Goal: Transaction & Acquisition: Purchase product/service

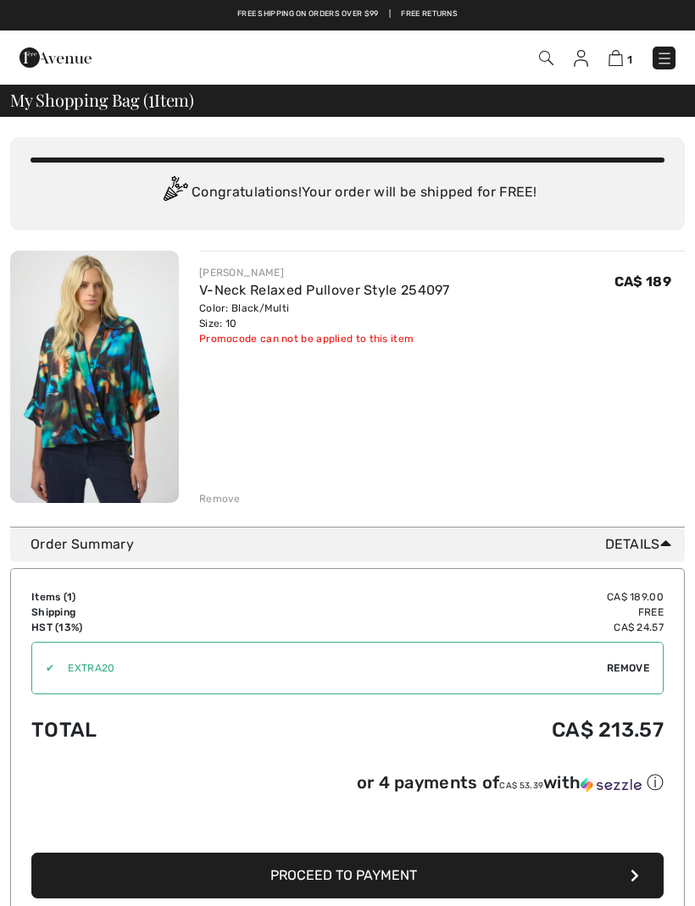
click at [221, 490] on div "Remove" at bounding box center [441, 497] width 485 height 19
click at [215, 494] on div "Remove" at bounding box center [220, 498] width 42 height 15
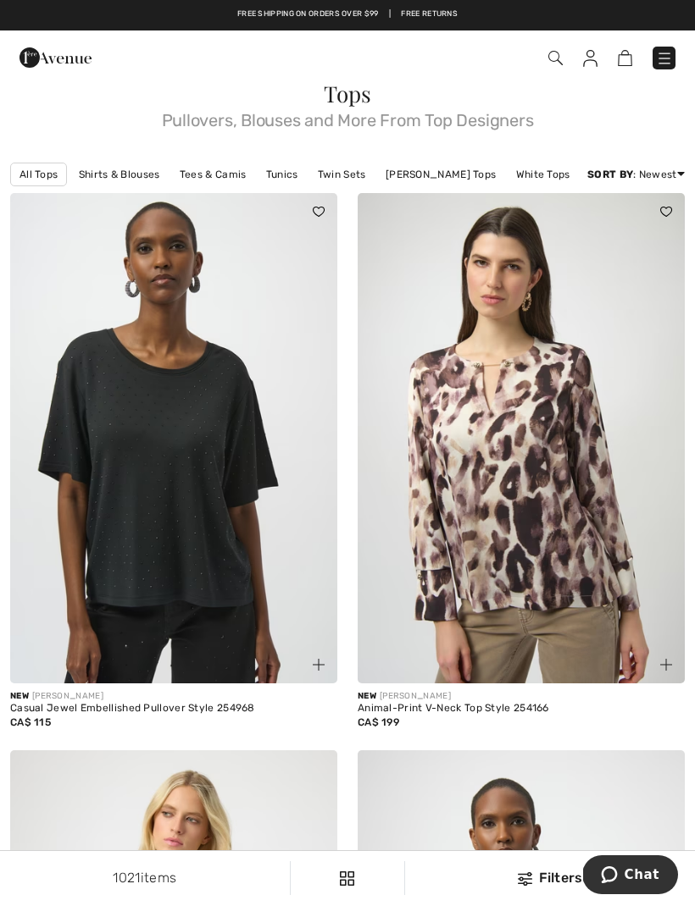
click at [658, 55] on img at bounding box center [664, 58] width 17 height 17
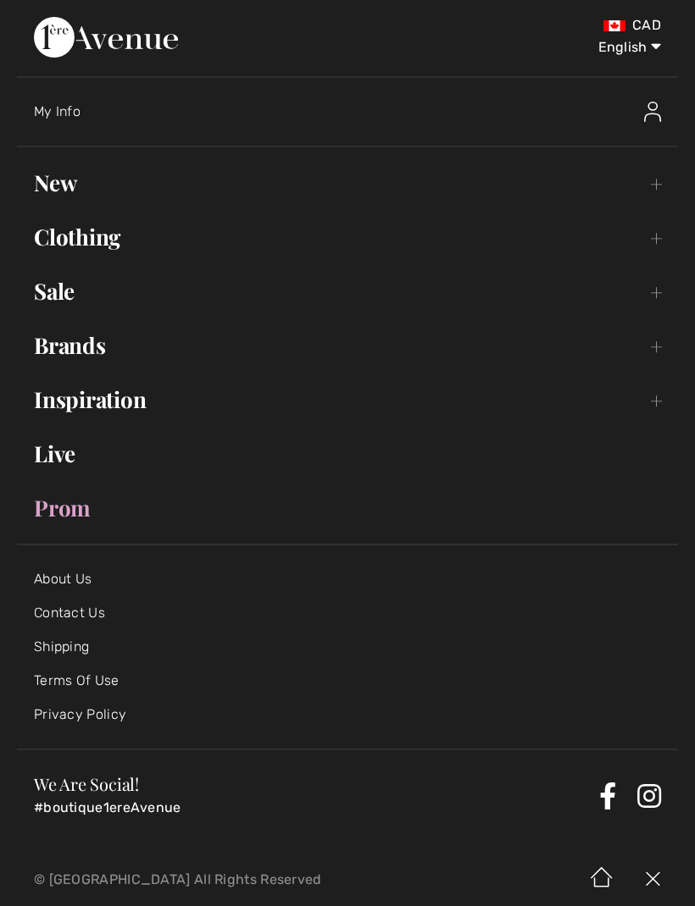
click at [58, 291] on link "Sale Toggle submenu" at bounding box center [347, 291] width 661 height 37
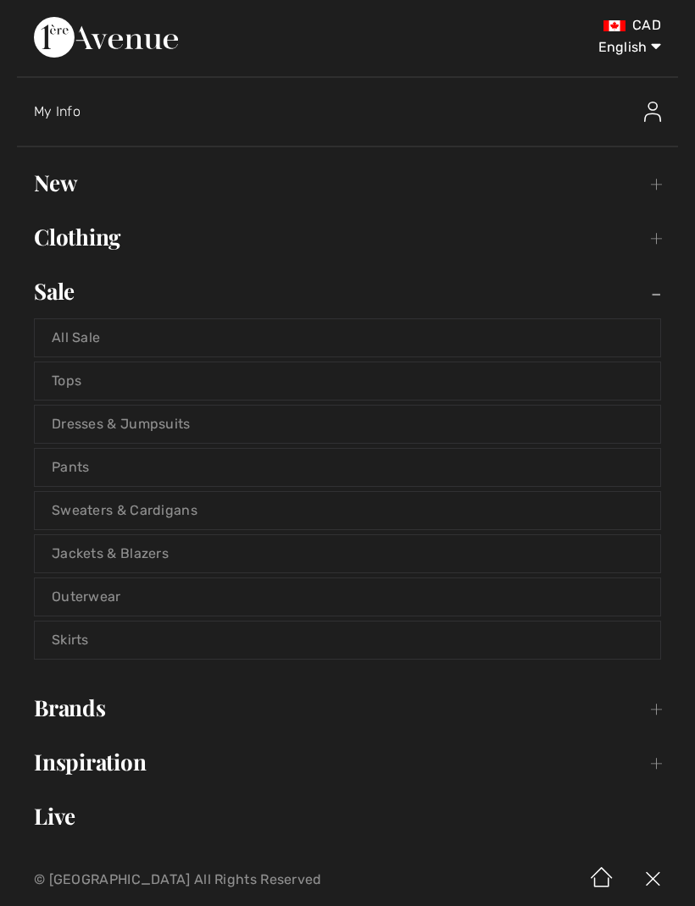
click at [69, 390] on link "Tops" at bounding box center [347, 381] width 625 height 37
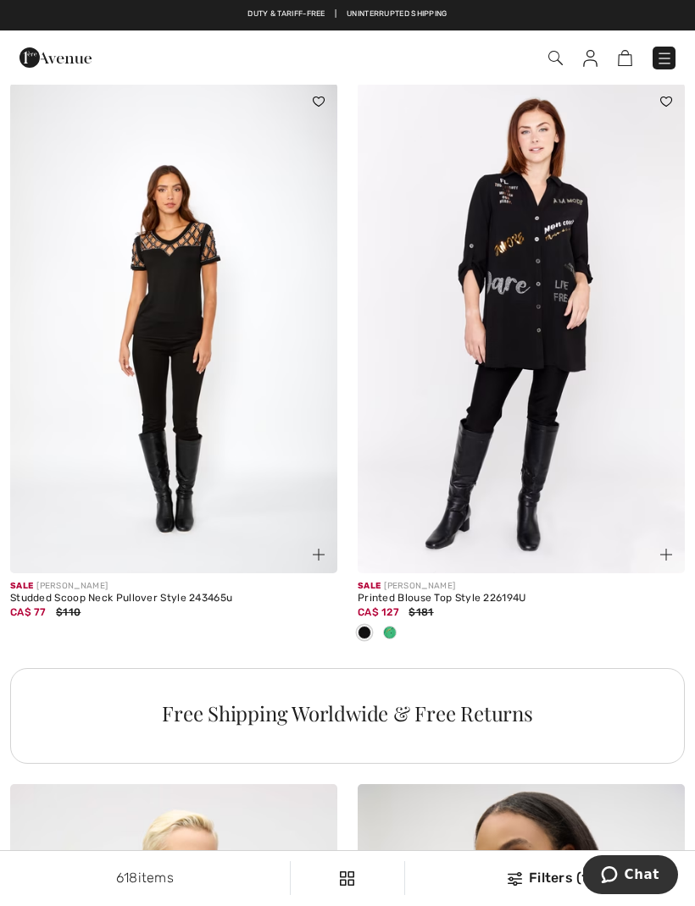
scroll to position [2868, 0]
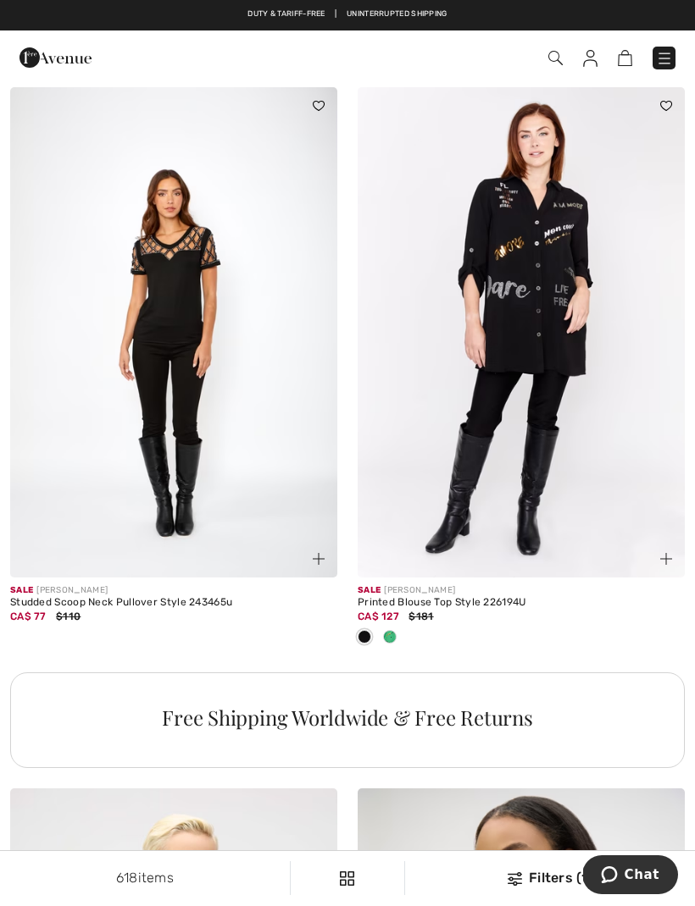
click at [146, 387] on img at bounding box center [173, 332] width 327 height 490
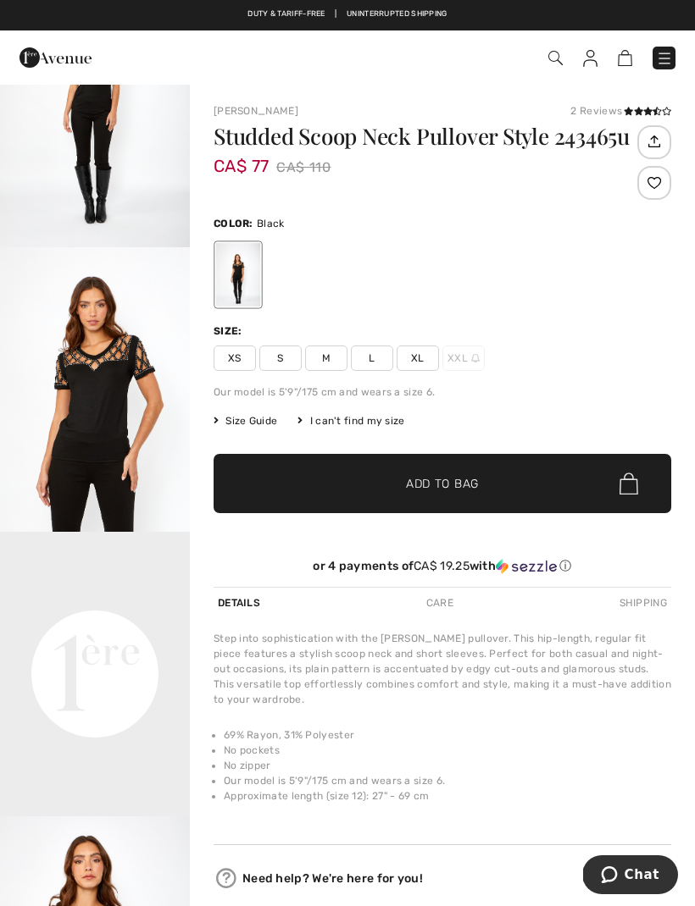
click at [328, 357] on span "M" at bounding box center [326, 358] width 42 height 25
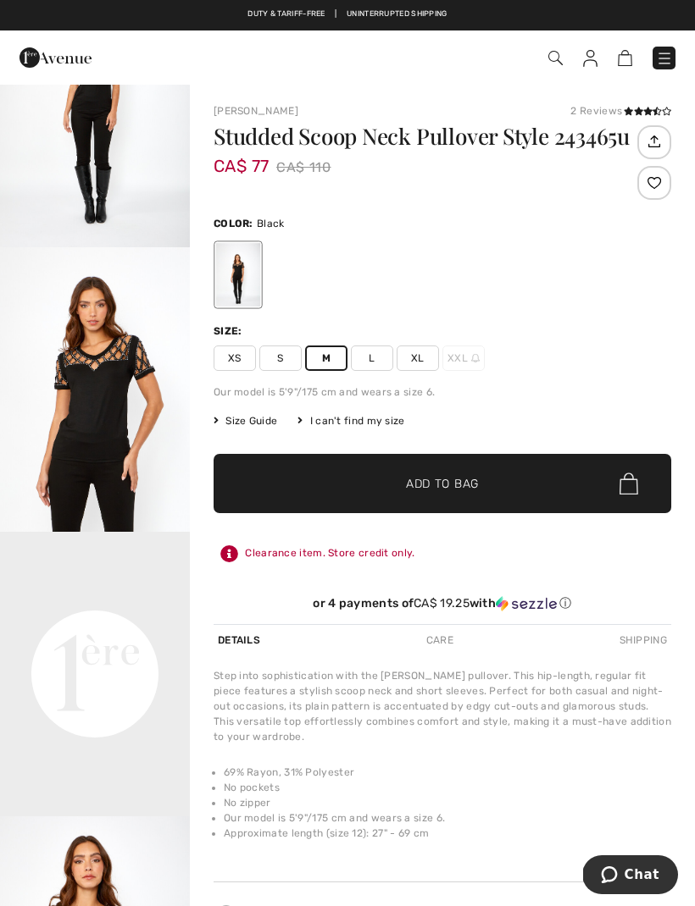
click at [594, 113] on div "2 Reviews" at bounding box center [620, 110] width 101 height 15
click at [612, 119] on div "Frank Lyman 2 Reviews 2 Reviews Studded Scoop Neck Pullover Style 243465u CA$ 7…" at bounding box center [441, 363] width 457 height 521
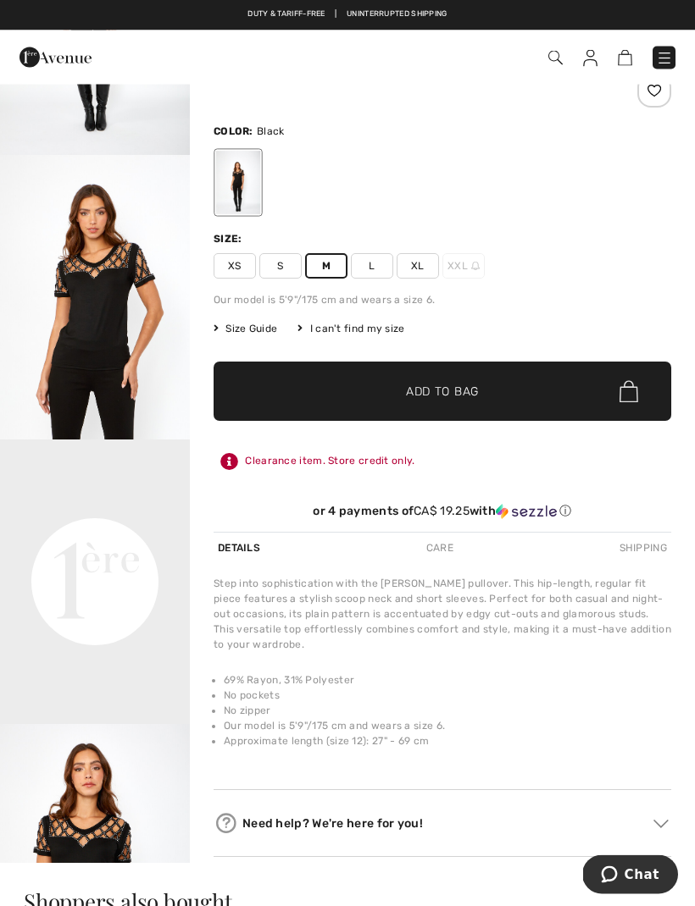
scroll to position [92, 0]
click at [89, 332] on img "2 / 4" at bounding box center [95, 297] width 190 height 285
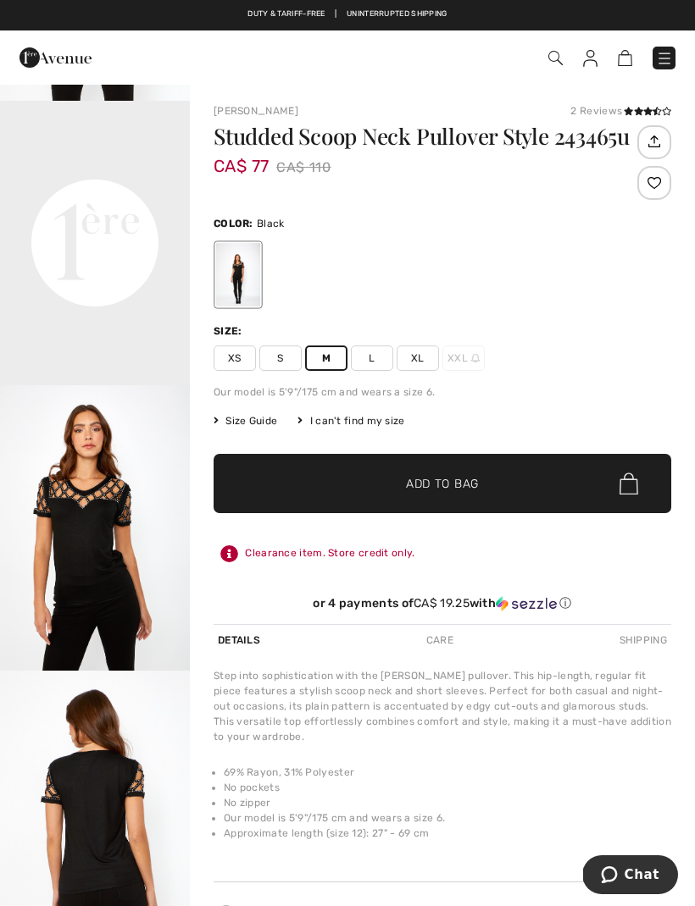
click at [252, 418] on span "Size Guide" at bounding box center [245, 420] width 64 height 15
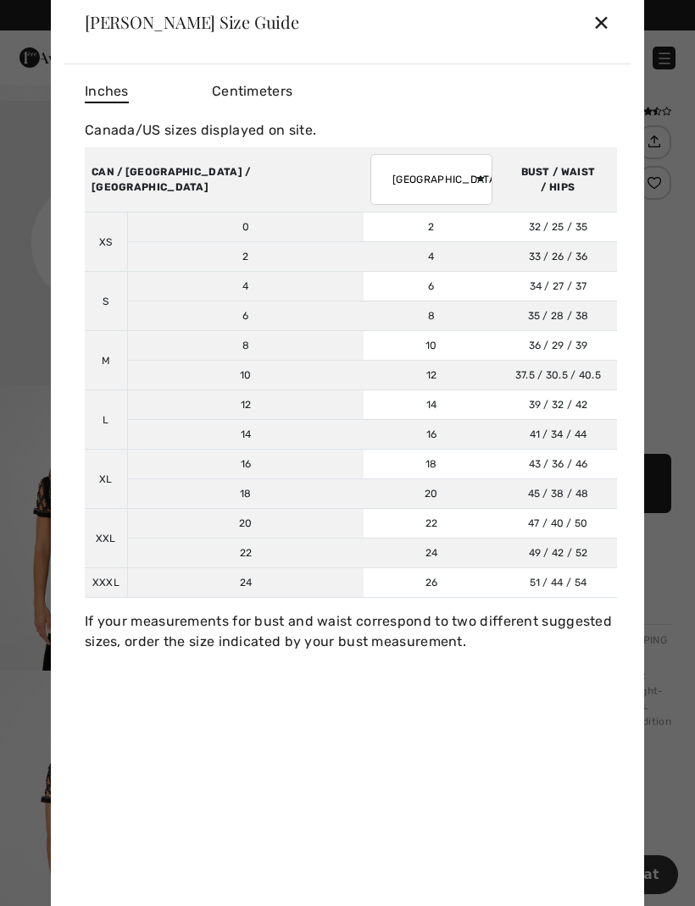
click at [604, 21] on div "✕" at bounding box center [601, 22] width 18 height 36
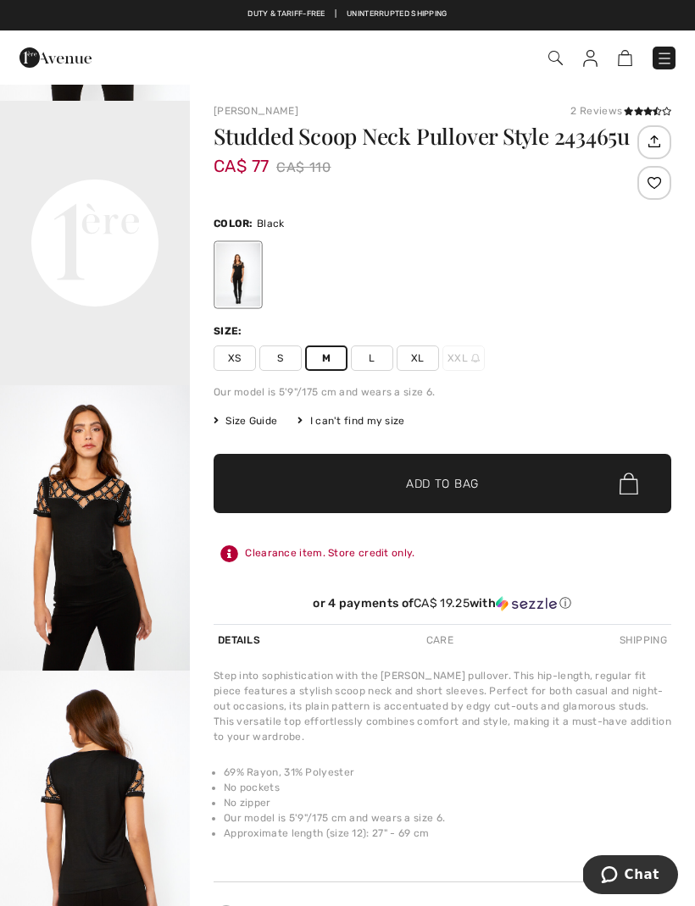
click at [325, 364] on span "M" at bounding box center [326, 358] width 42 height 25
click at [250, 418] on span "Size Guide" at bounding box center [245, 420] width 64 height 15
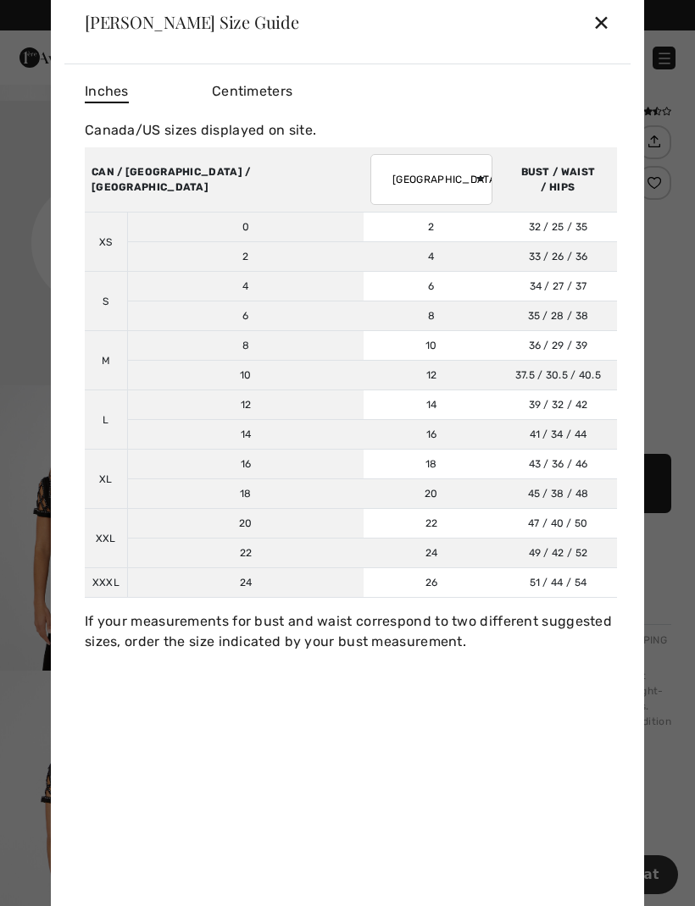
click at [604, 35] on div "✕" at bounding box center [601, 22] width 18 height 36
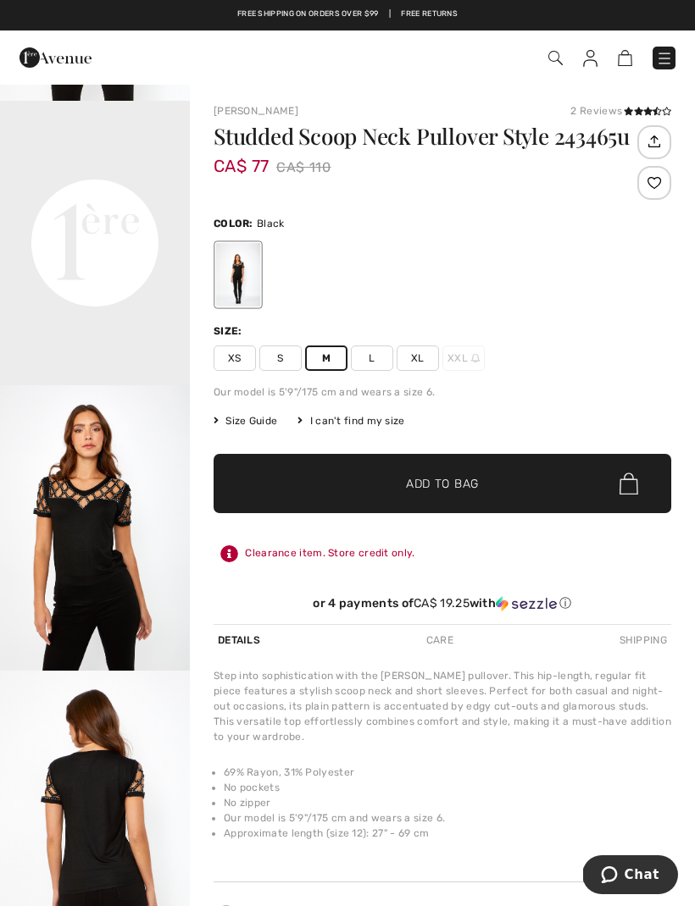
click at [445, 487] on span "Add to Bag" at bounding box center [442, 484] width 73 height 18
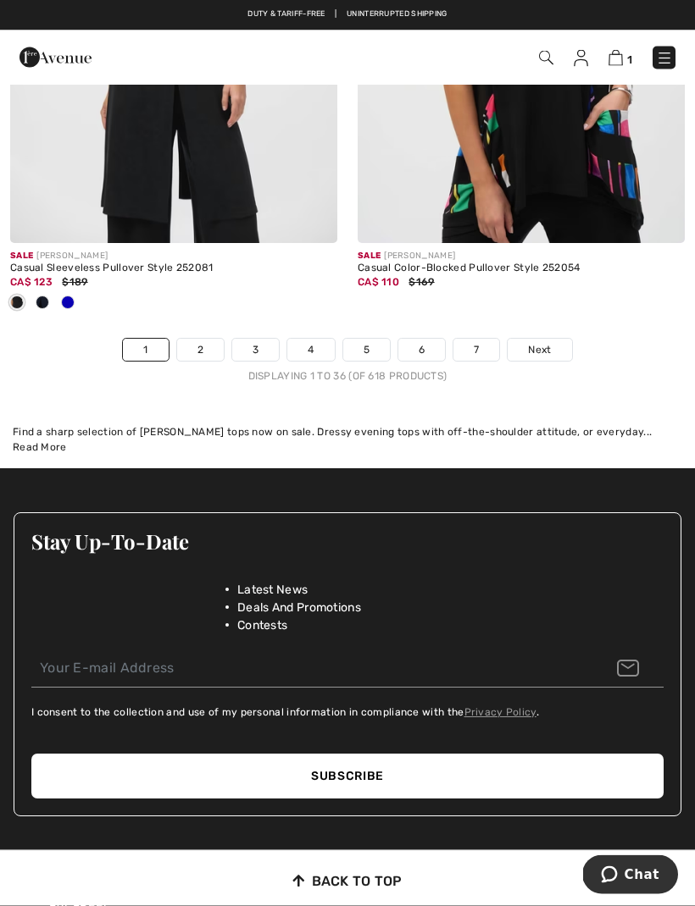
scroll to position [10420, 0]
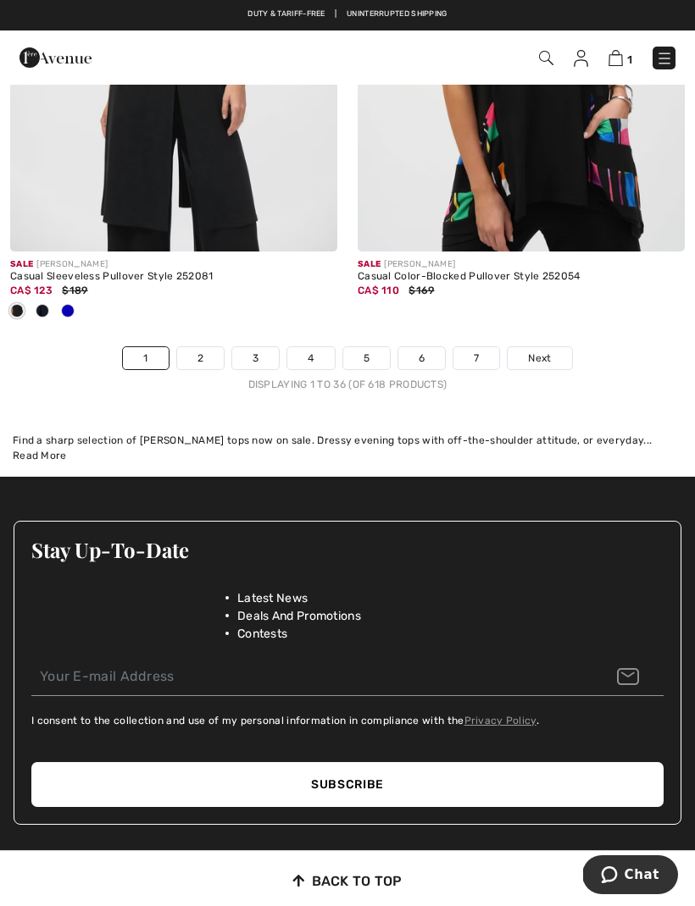
click at [545, 347] on link "Next" at bounding box center [539, 358] width 64 height 22
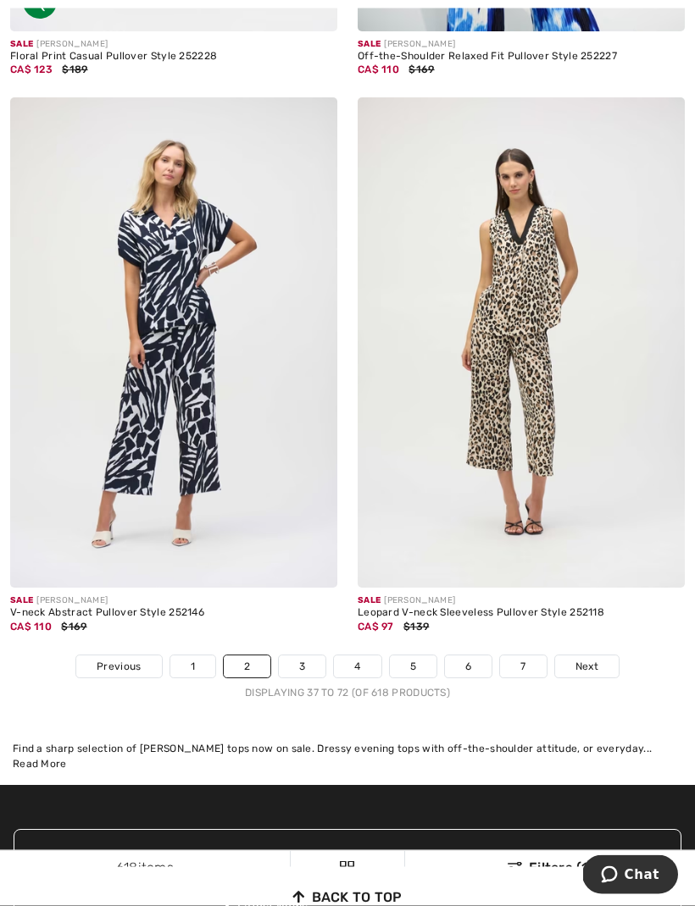
scroll to position [10188, 0]
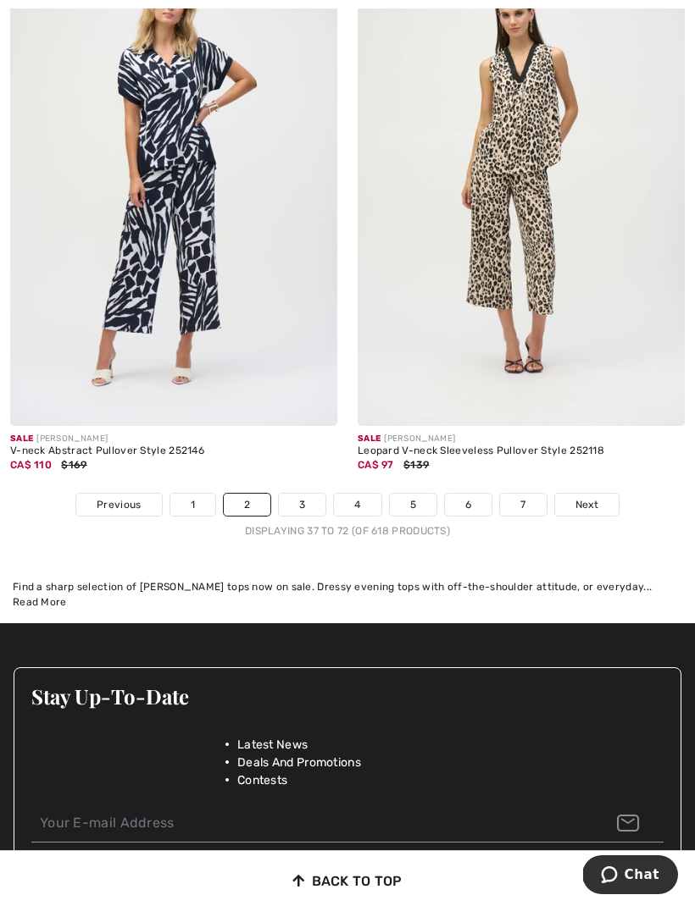
click at [590, 497] on span "Next" at bounding box center [586, 504] width 23 height 15
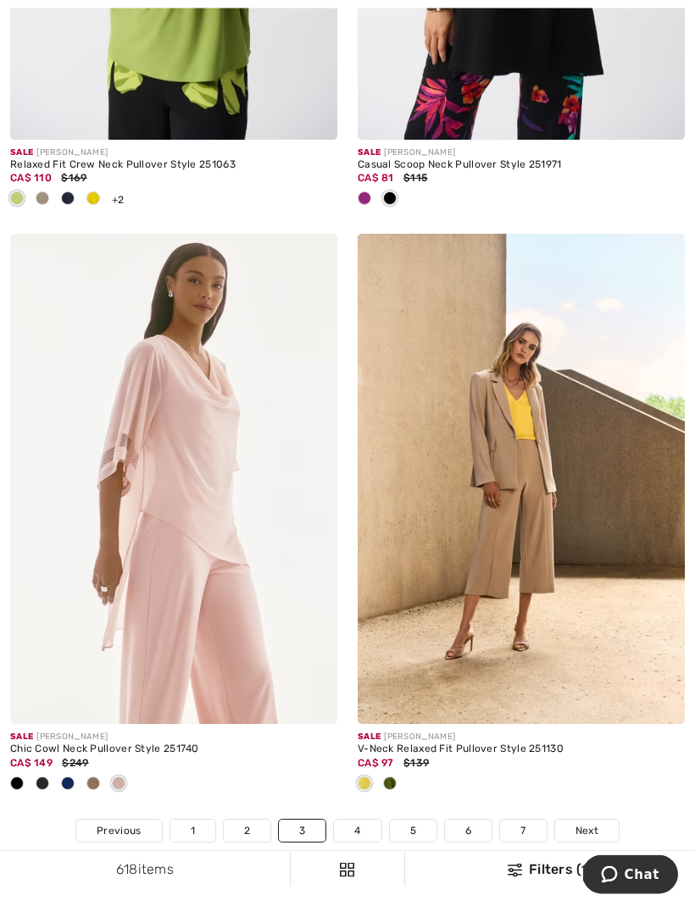
scroll to position [10545, 0]
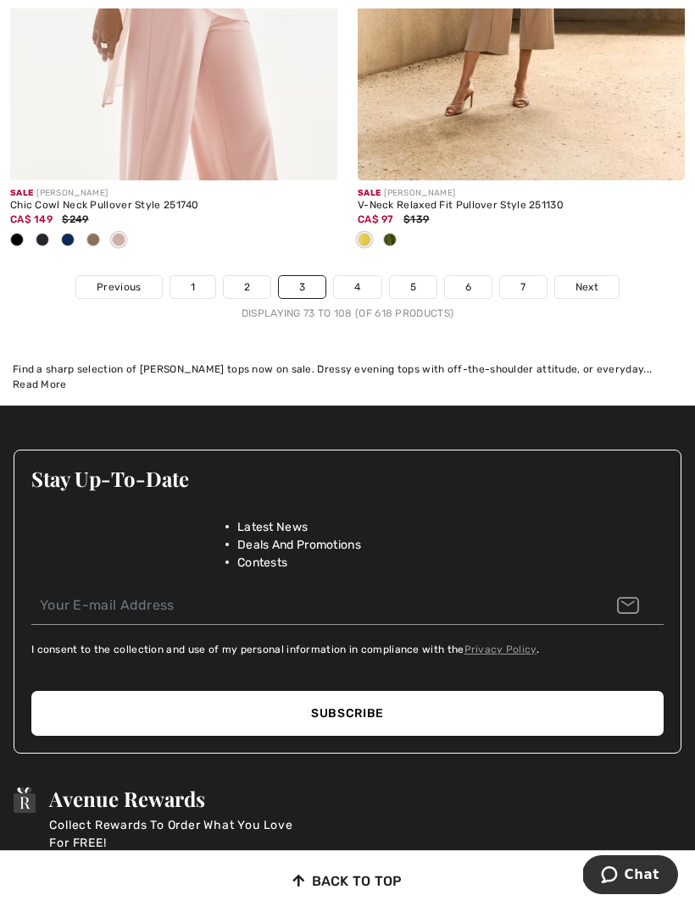
click at [592, 280] on span "Next" at bounding box center [586, 287] width 23 height 15
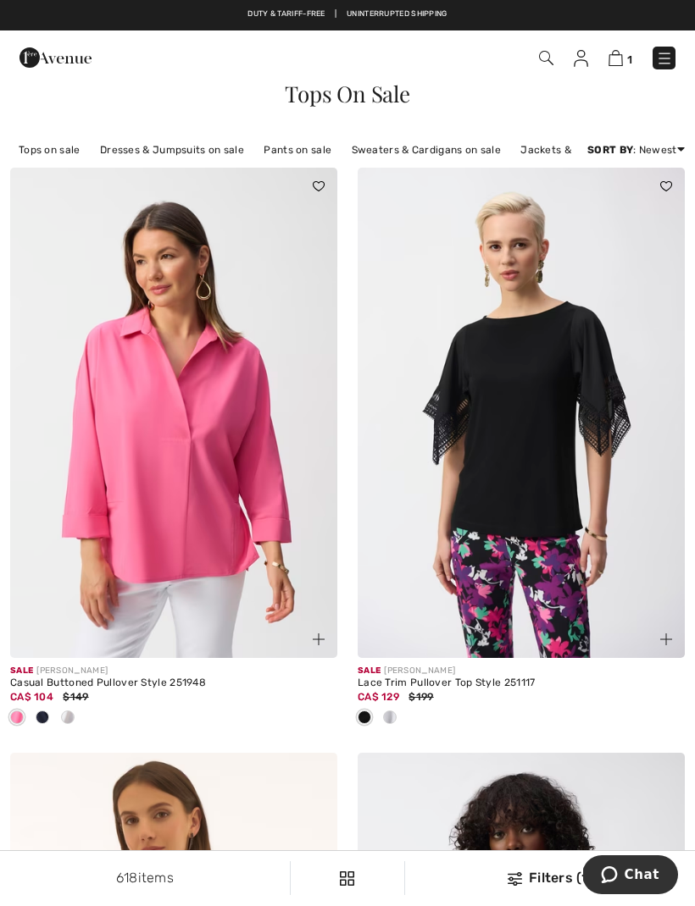
click at [577, 56] on img at bounding box center [580, 58] width 14 height 17
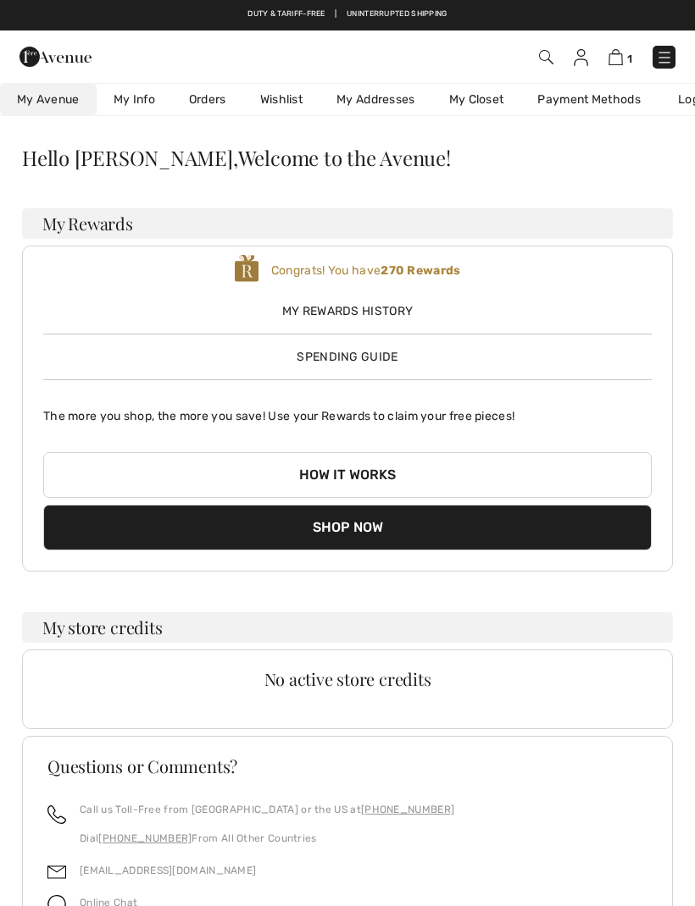
click at [290, 100] on link "Wishlist" at bounding box center [281, 99] width 76 height 31
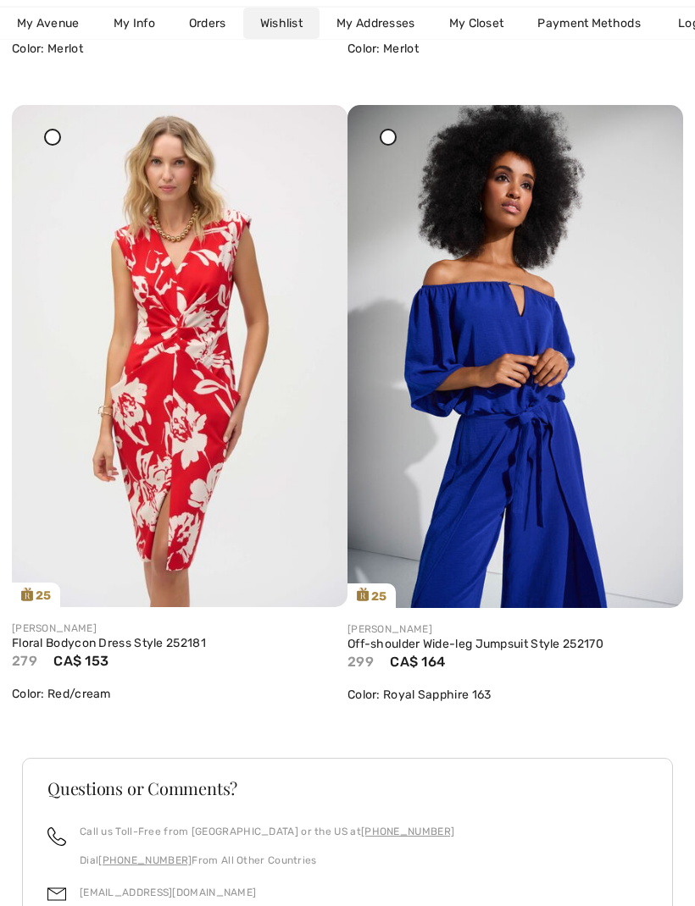
scroll to position [2787, 0]
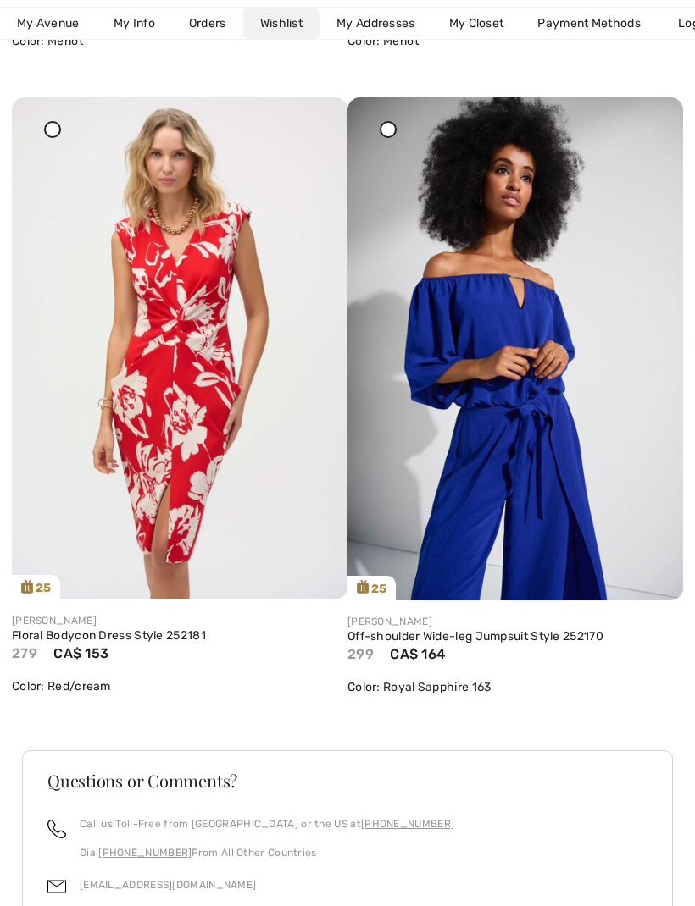
click at [188, 313] on img at bounding box center [179, 348] width 335 height 502
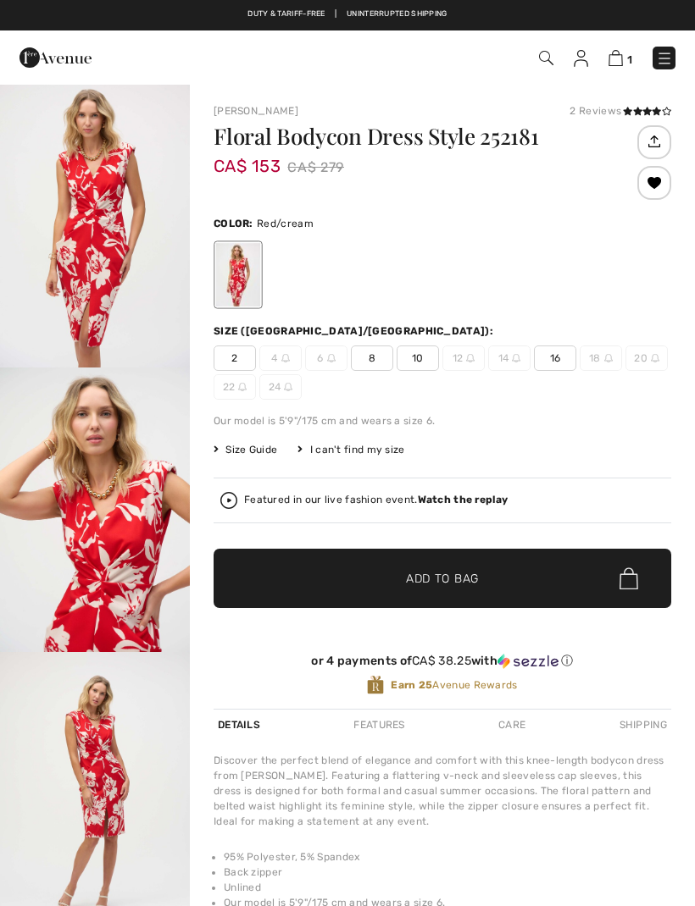
checkbox input "true"
click at [422, 360] on span "10" at bounding box center [417, 358] width 42 height 25
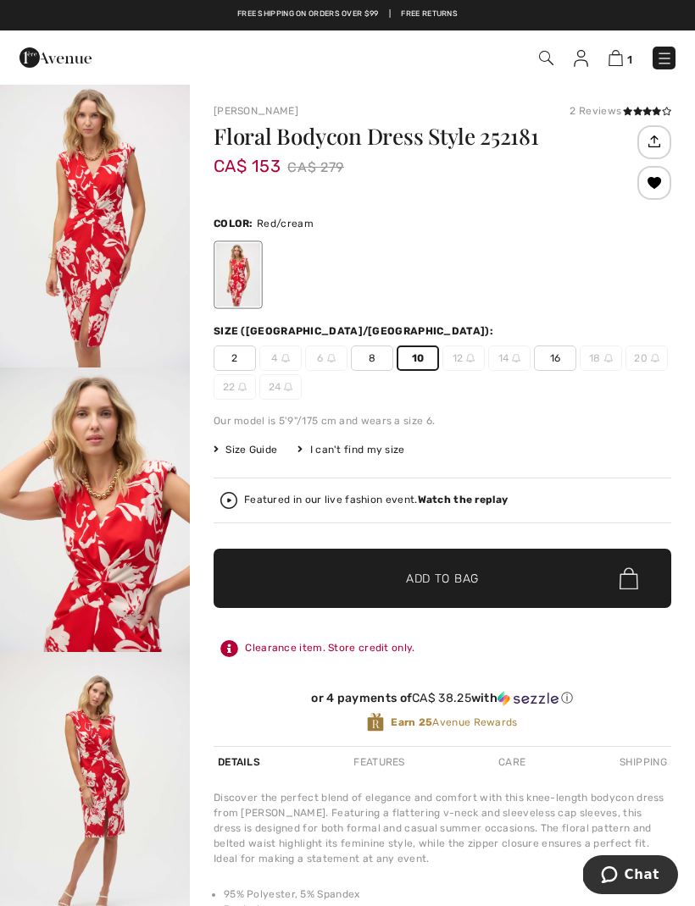
click at [584, 108] on div "2 Reviews" at bounding box center [620, 110] width 102 height 15
click at [94, 244] on img "1 / 4" at bounding box center [95, 225] width 190 height 285
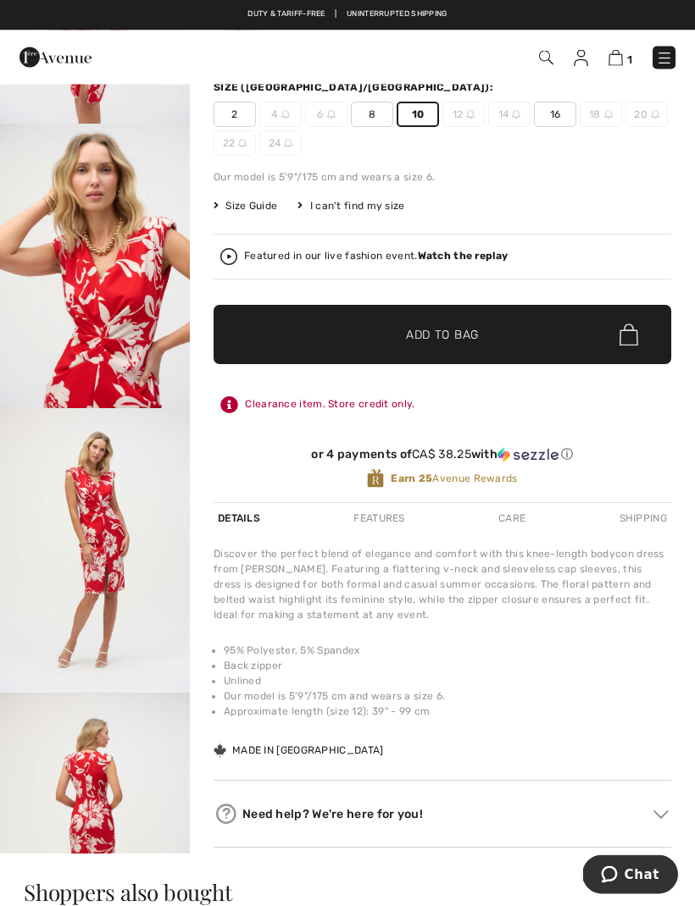
scroll to position [244, 0]
click at [412, 339] on span "Add to Bag" at bounding box center [442, 335] width 73 height 18
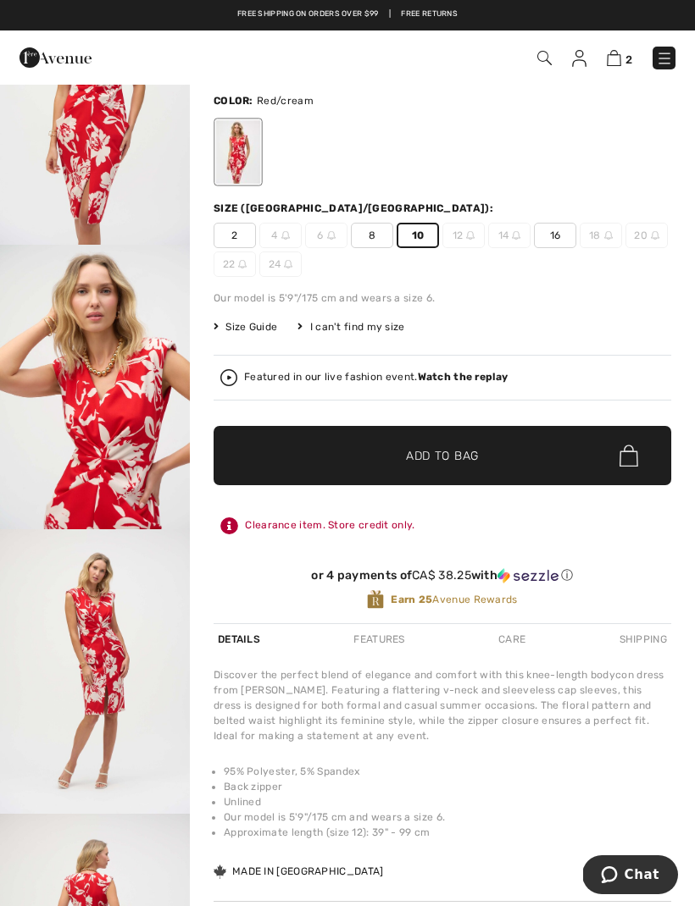
scroll to position [0, 0]
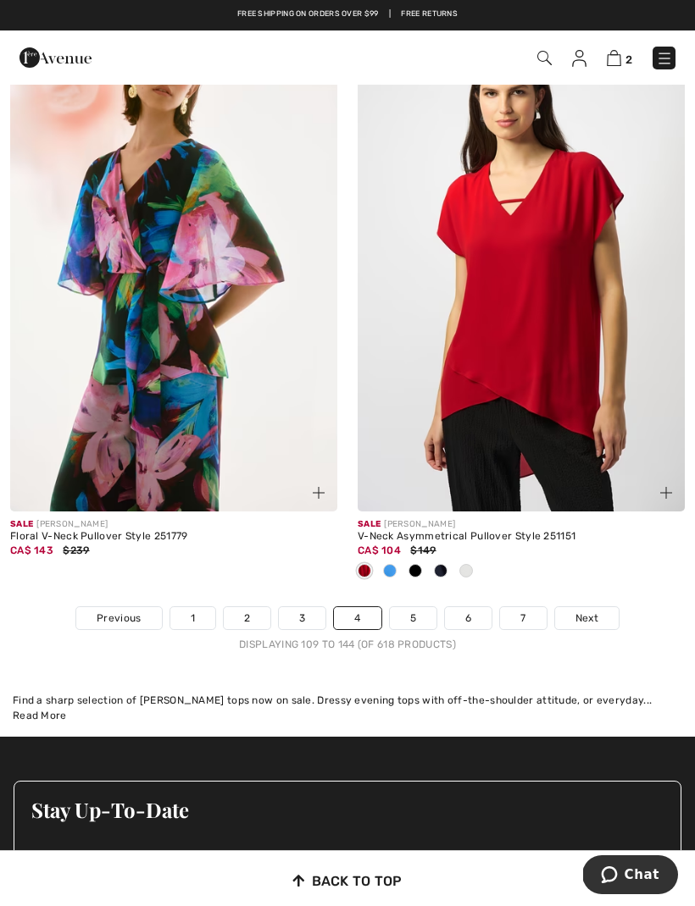
scroll to position [10129, 0]
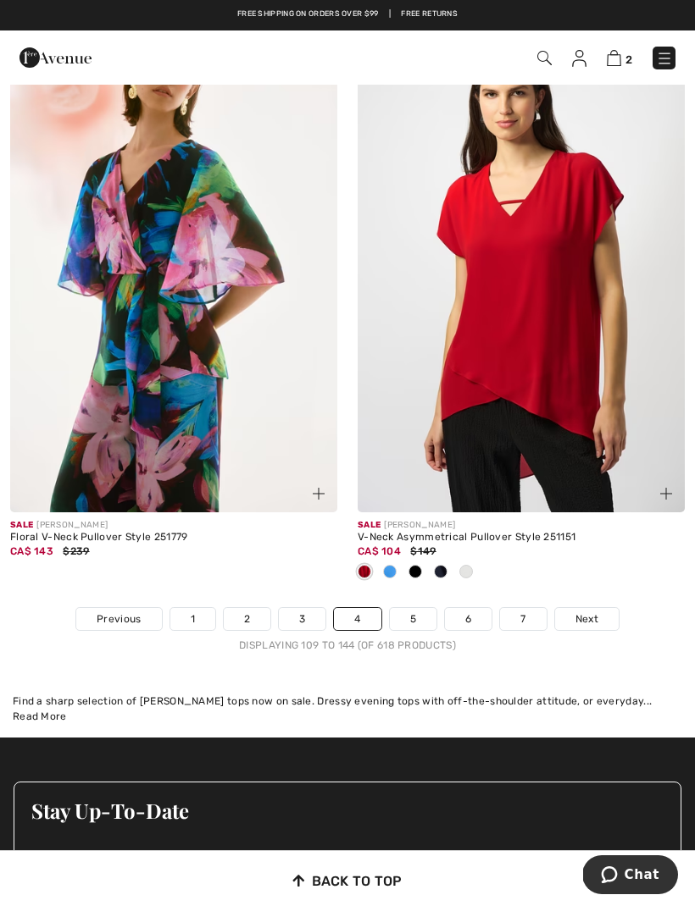
click at [573, 608] on link "Next" at bounding box center [587, 619] width 64 height 22
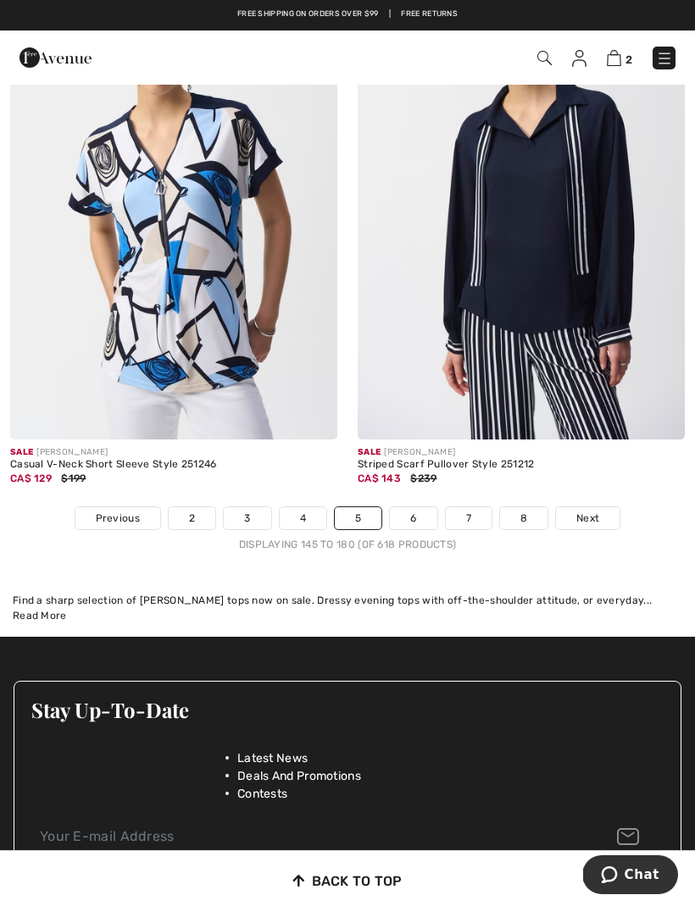
scroll to position [10168, 0]
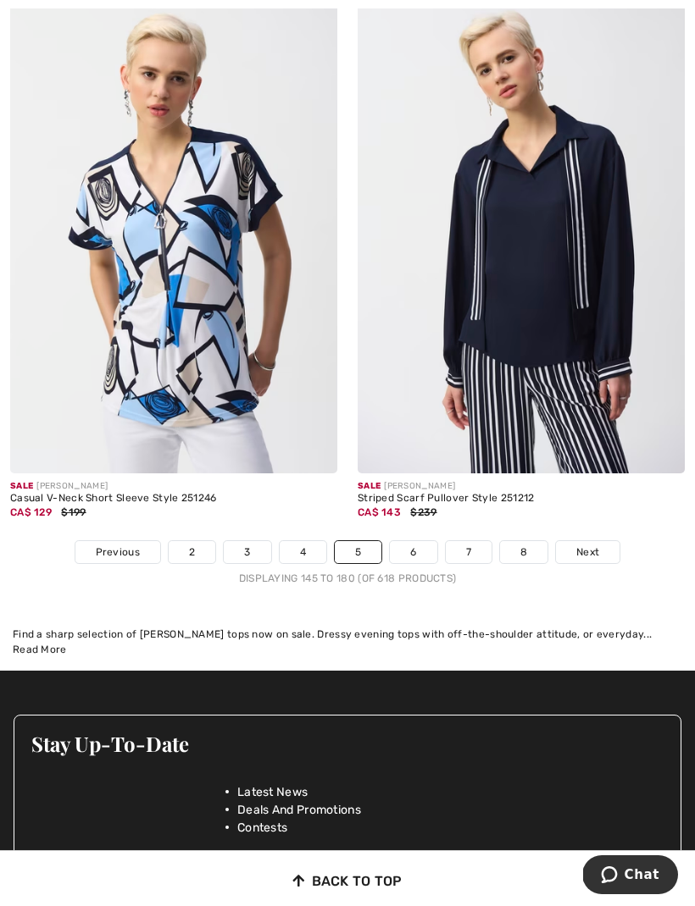
click at [584, 541] on link "Next" at bounding box center [588, 552] width 64 height 22
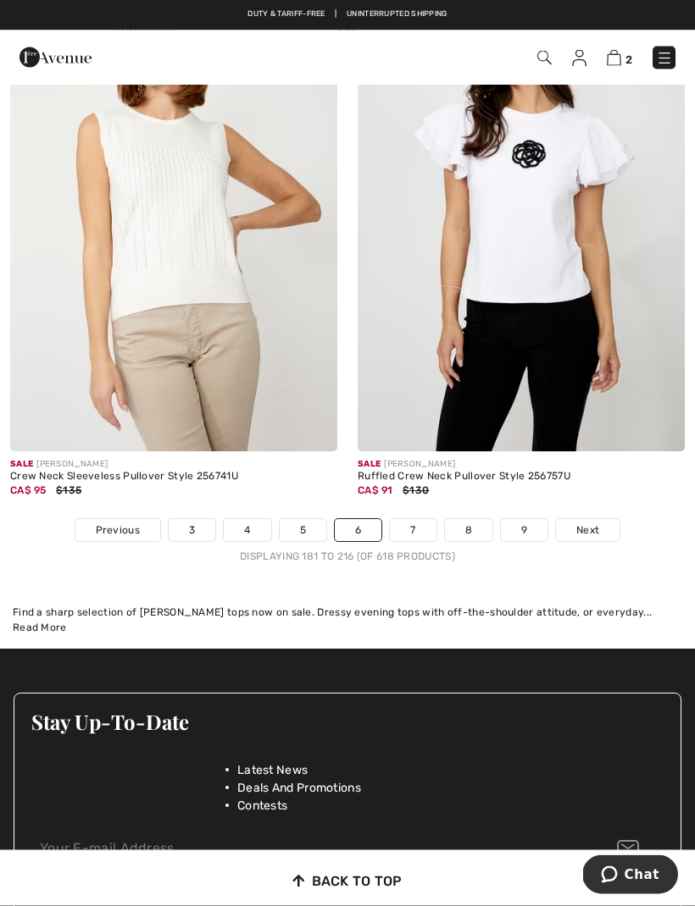
scroll to position [10022, 0]
click at [584, 526] on link "Next" at bounding box center [588, 530] width 64 height 22
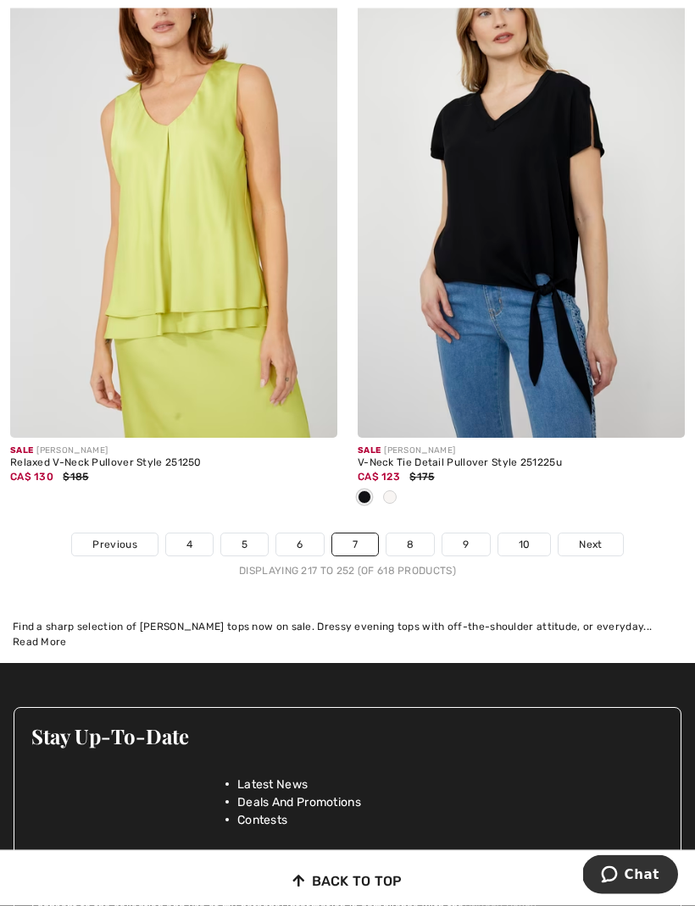
scroll to position [10092, 0]
click at [589, 537] on span "Next" at bounding box center [589, 544] width 23 height 15
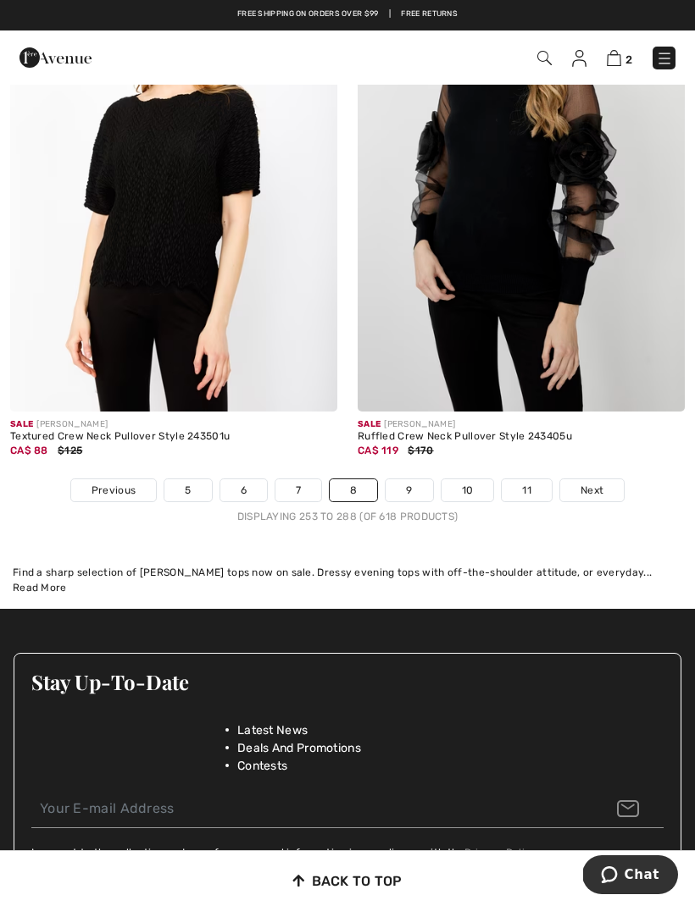
scroll to position [10061, 0]
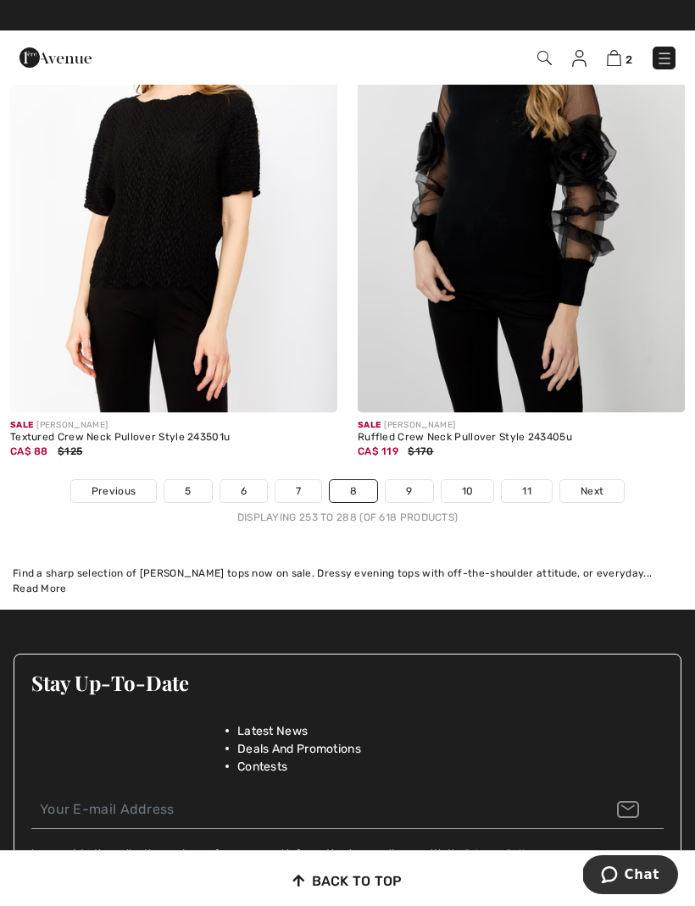
click at [590, 485] on span "Next" at bounding box center [591, 491] width 23 height 15
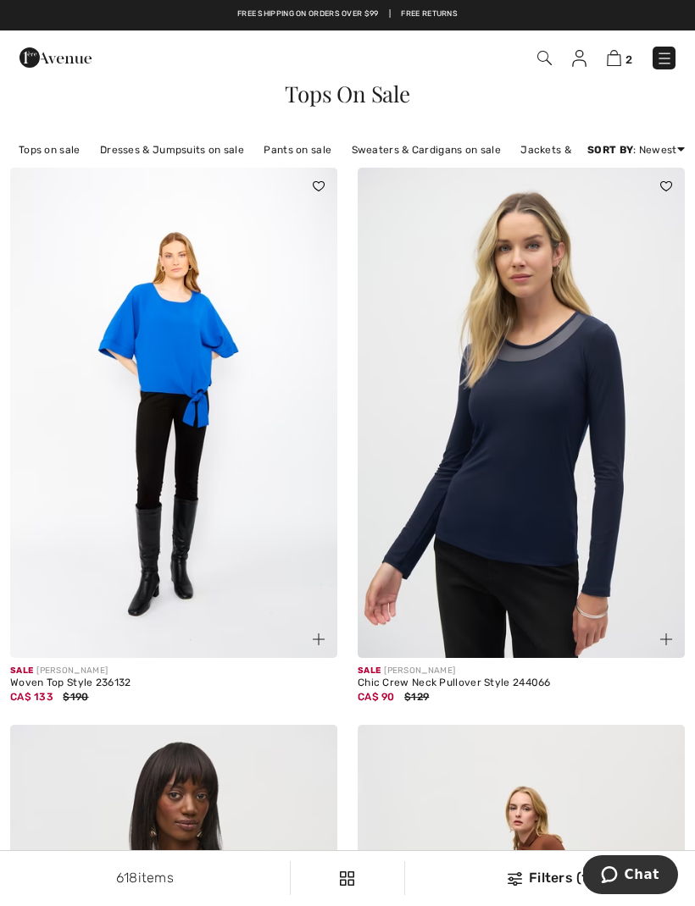
click at [542, 55] on img at bounding box center [544, 58] width 14 height 14
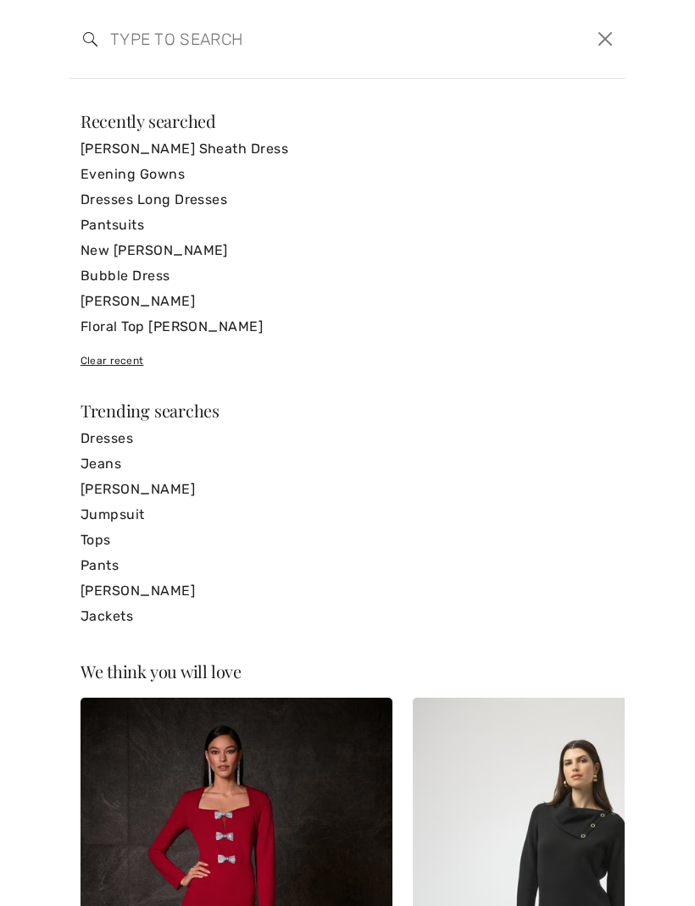
click at [137, 63] on input "search" at bounding box center [287, 39] width 381 height 51
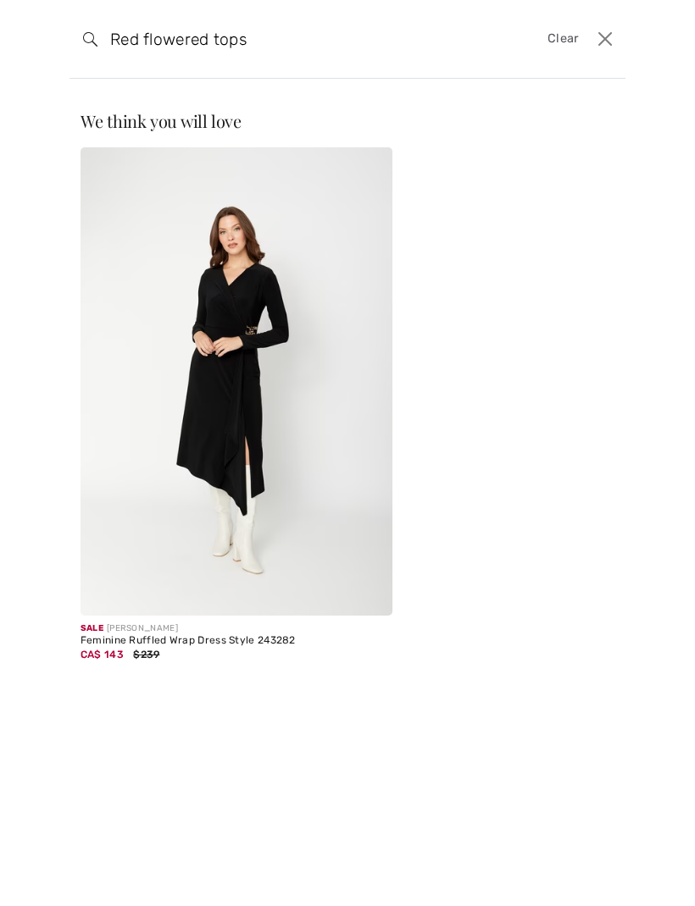
type input "Red flowered tops"
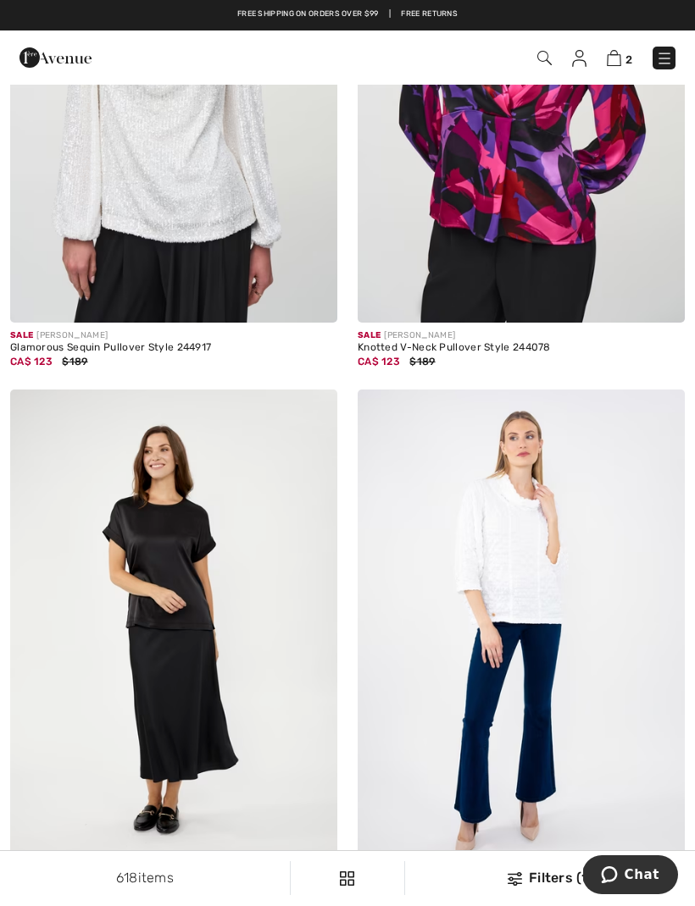
scroll to position [4411, 0]
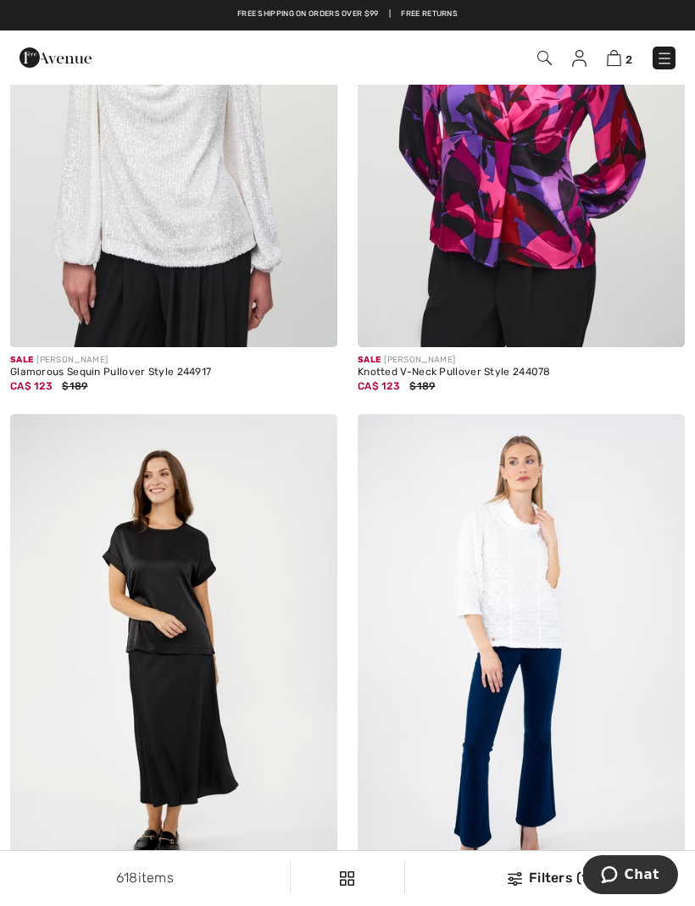
click at [614, 54] on img at bounding box center [613, 58] width 14 height 16
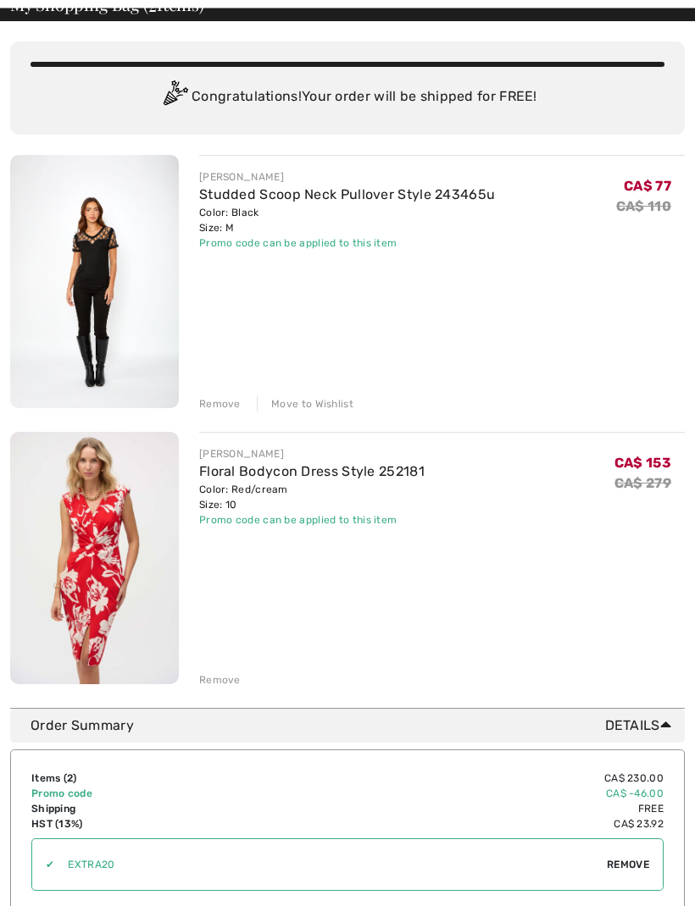
scroll to position [96, 0]
click at [86, 567] on img at bounding box center [94, 558] width 169 height 252
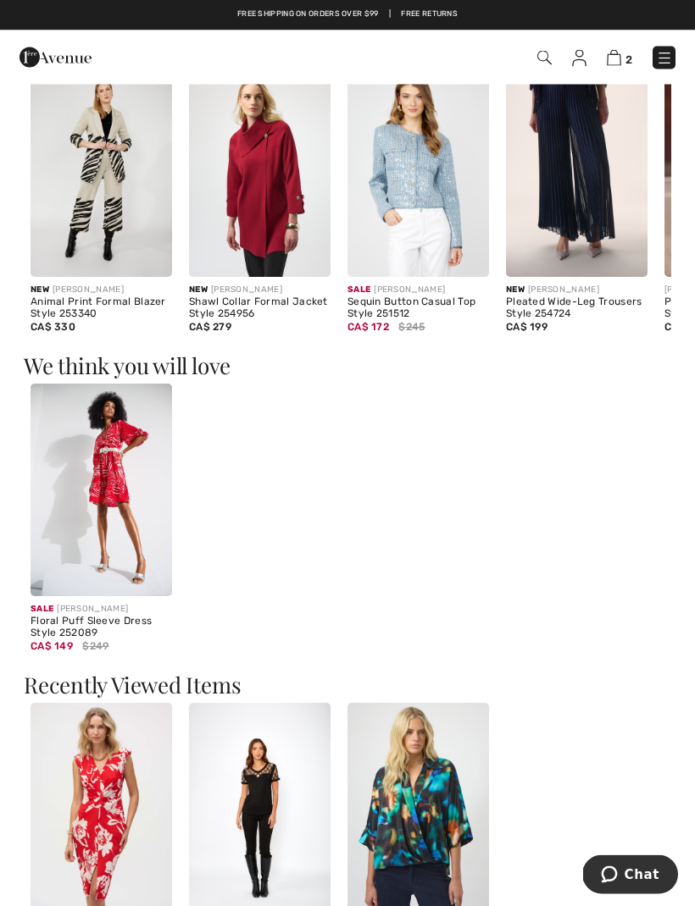
scroll to position [1053, 0]
click at [97, 520] on img at bounding box center [100, 490] width 141 height 213
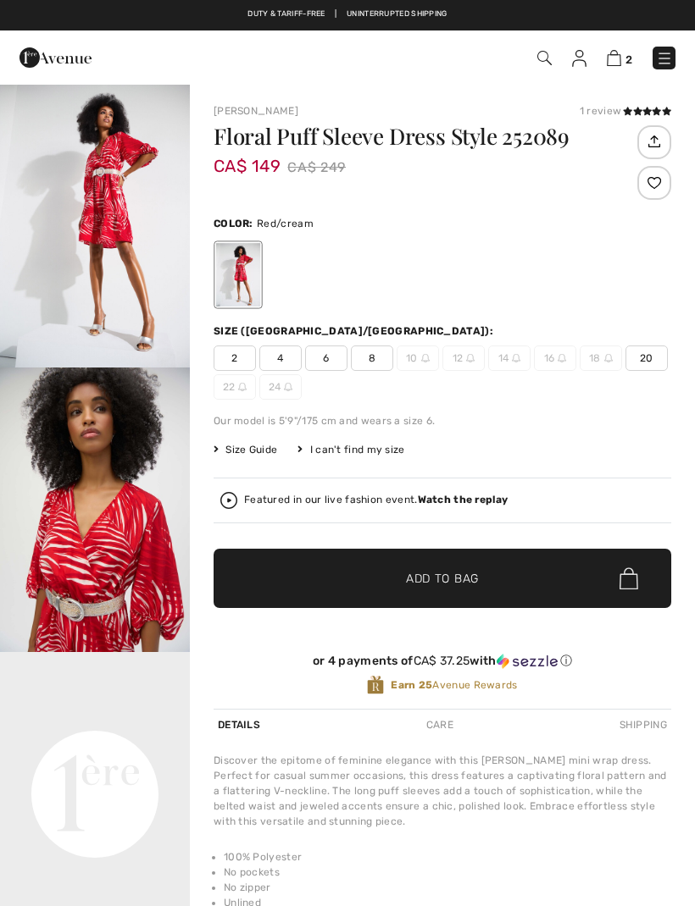
checkbox input "true"
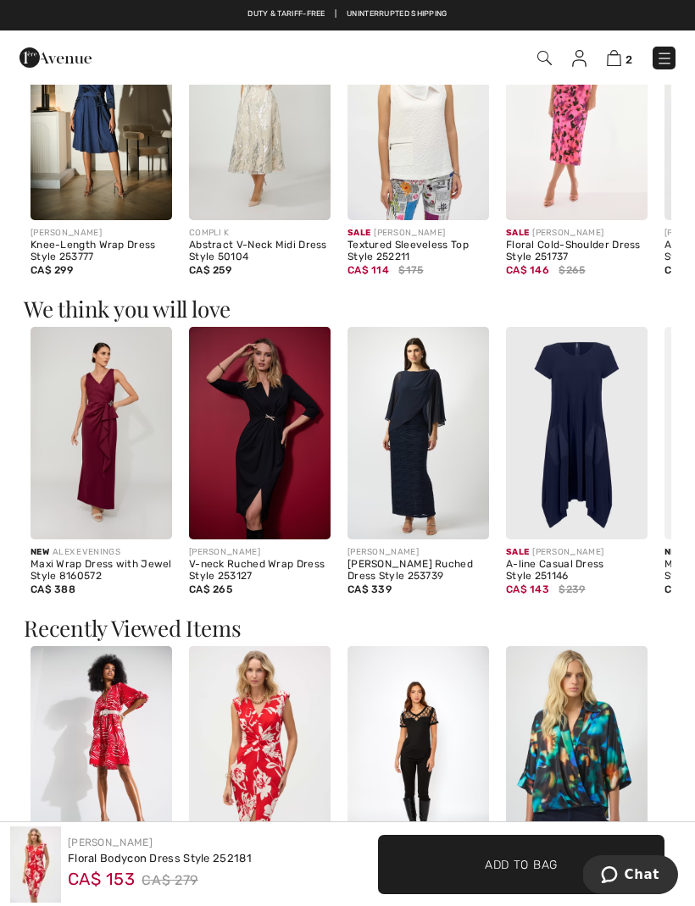
click at [189, 203] on img at bounding box center [259, 114] width 141 height 213
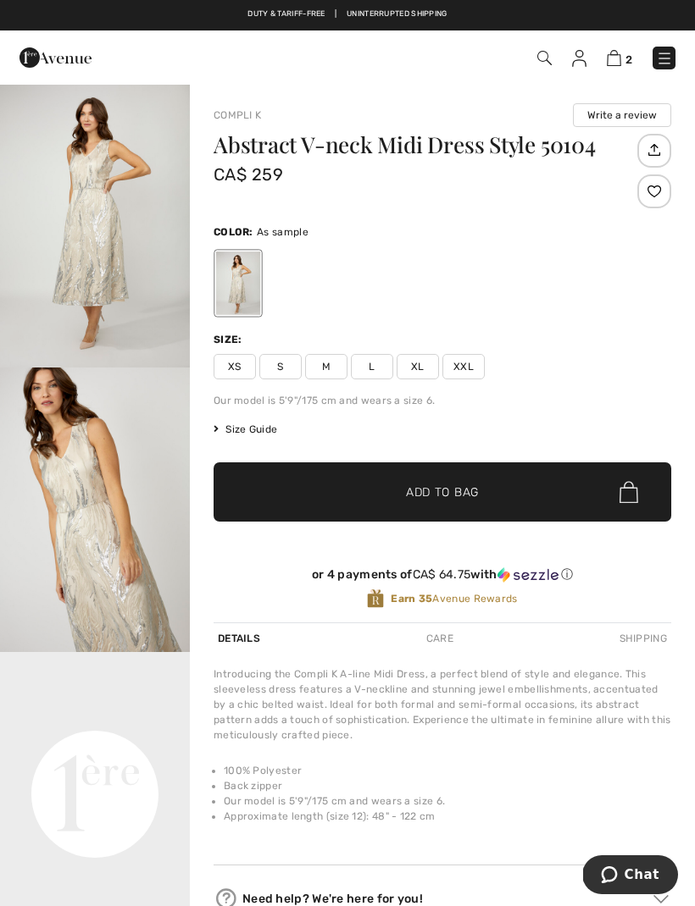
click at [621, 64] on img at bounding box center [613, 58] width 14 height 16
